Goal: Task Accomplishment & Management: Use online tool/utility

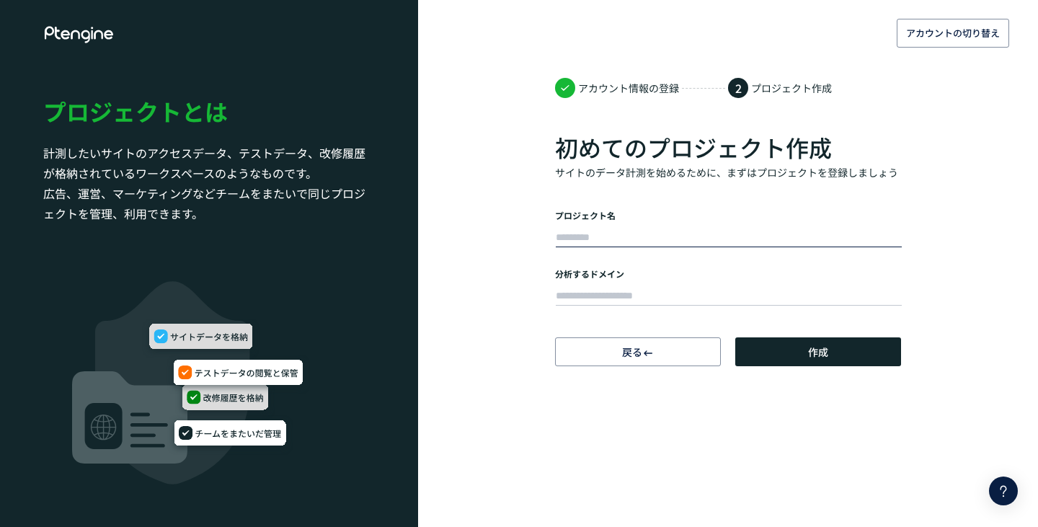
drag, startPoint x: 0, startPoint y: 0, endPoint x: 594, endPoint y: 244, distance: 642.3
click at [594, 244] on input "text" at bounding box center [729, 238] width 346 height 20
type input "*"
type input "*******"
paste input "**********"
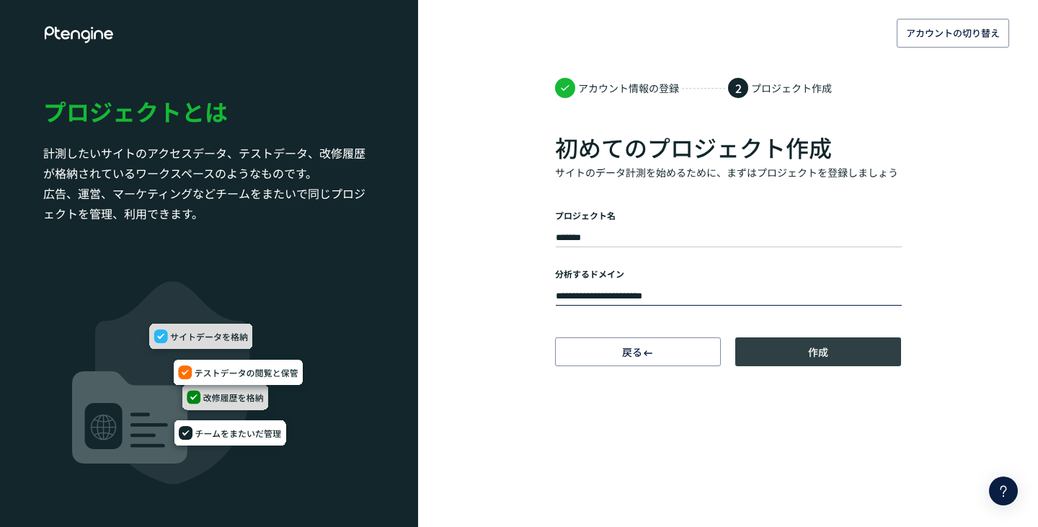
type input "**********"
click at [797, 352] on button "作成" at bounding box center [818, 351] width 166 height 29
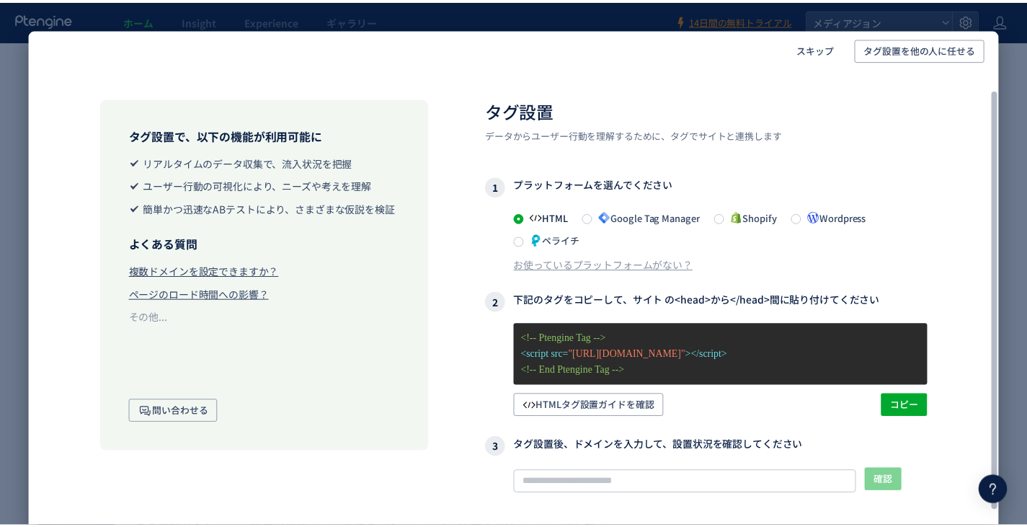
scroll to position [59, 0]
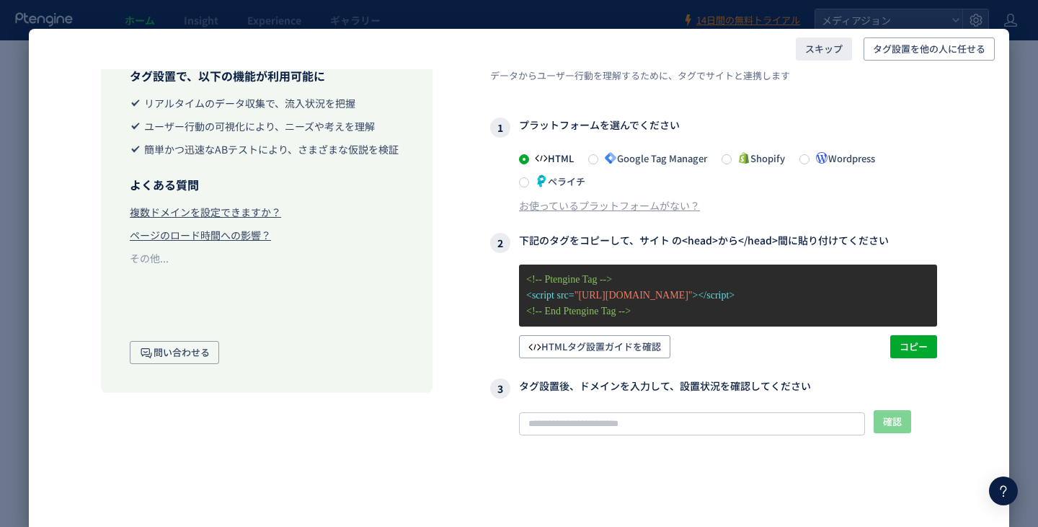
click at [815, 51] on span "スキップ" at bounding box center [823, 48] width 37 height 23
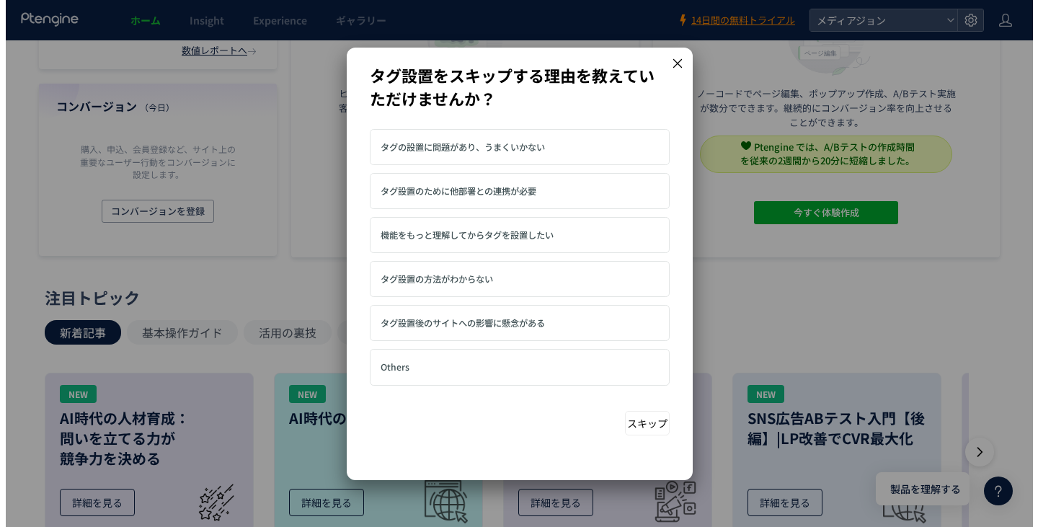
scroll to position [216, 0]
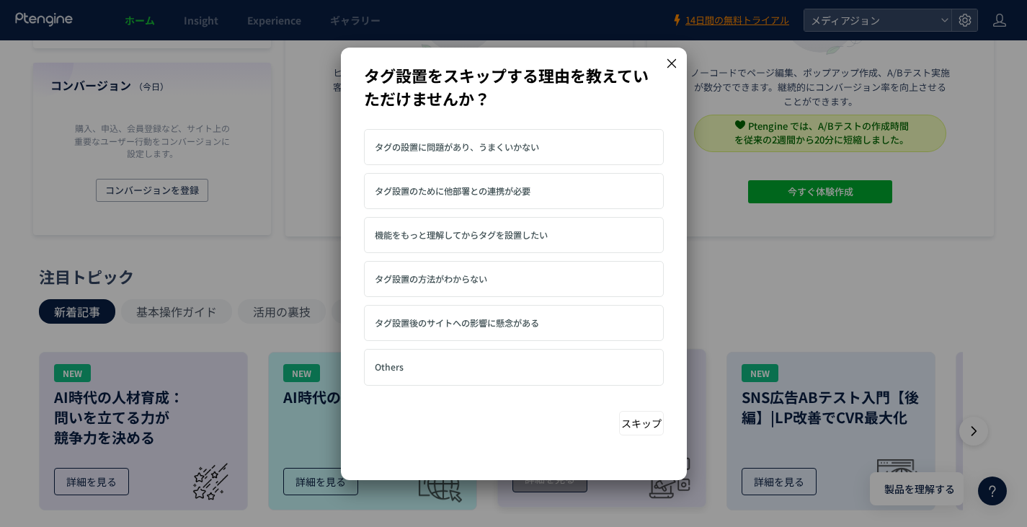
click at [631, 425] on button "スキップ" at bounding box center [641, 423] width 45 height 25
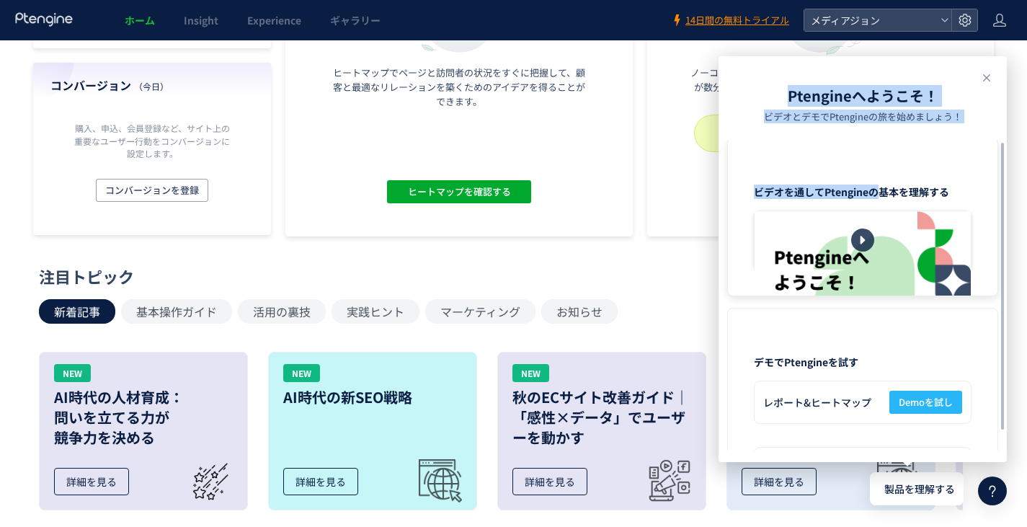
drag, startPoint x: 987, startPoint y: 79, endPoint x: 853, endPoint y: 219, distance: 193.7
click at [861, 203] on div "Ptengineへようこそ！ ビデオとデモで[PERSON_NAME]の旅を始めましょう！ ビデオを通して[PERSON_NAME]の基本を理解する デモでP…" at bounding box center [863, 259] width 288 height 406
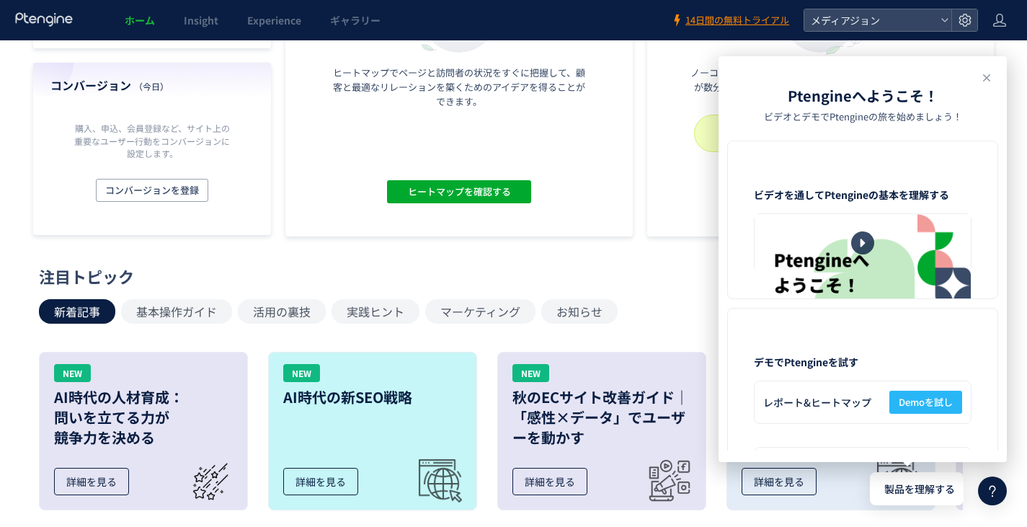
click at [859, 238] on icon at bounding box center [863, 243] width 10 height 10
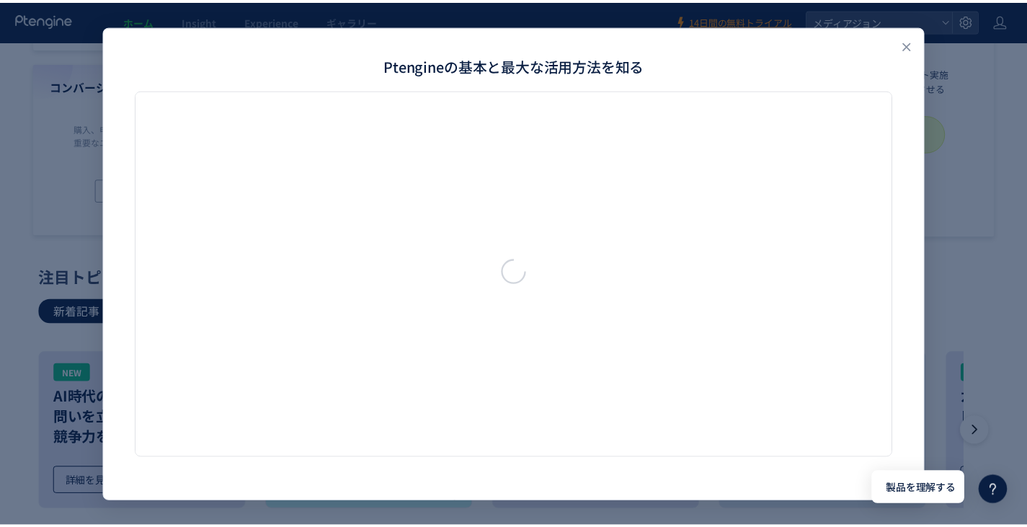
scroll to position [0, 0]
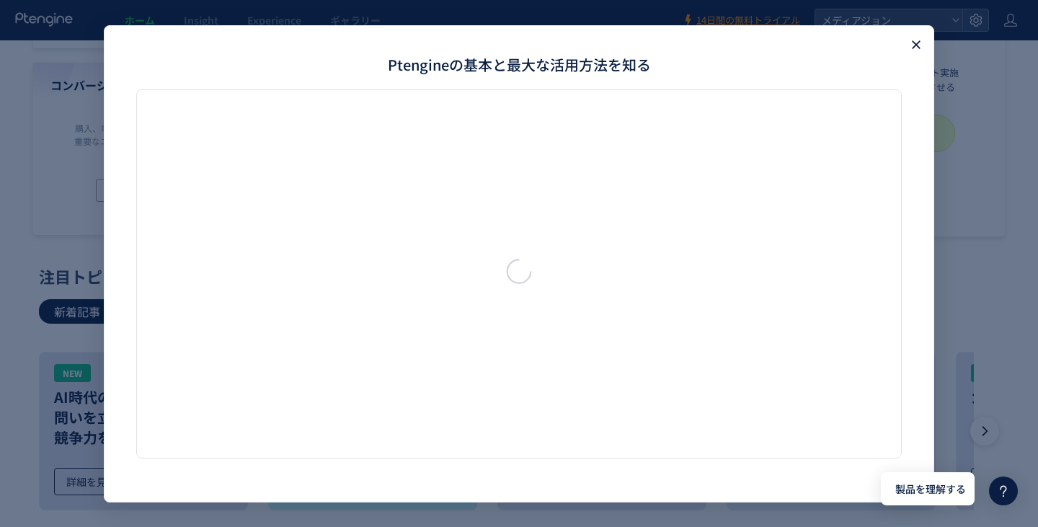
click at [916, 43] on icon "Close" at bounding box center [916, 44] width 14 height 14
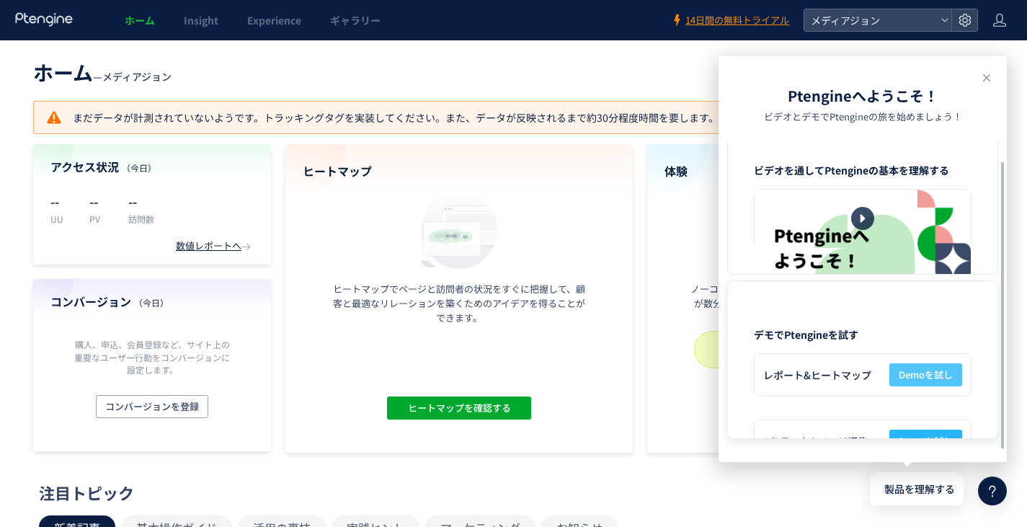
click at [915, 369] on span "Demoを試し" at bounding box center [926, 374] width 54 height 23
